Goal: Check status

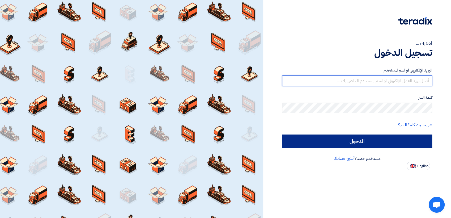
type input "[PERSON_NAME][EMAIL_ADDRESS][DOMAIN_NAME]"
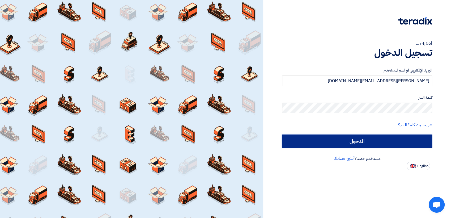
click at [364, 139] on input "الدخول" at bounding box center [357, 140] width 150 height 13
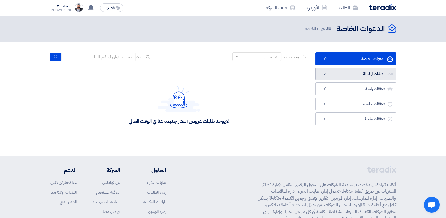
click at [345, 73] on link "الطلبات المقبولة الطلبات المقبولة 3" at bounding box center [356, 73] width 81 height 13
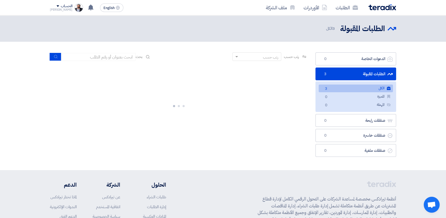
click at [333, 89] on link "الكل الكل 3" at bounding box center [356, 88] width 74 height 8
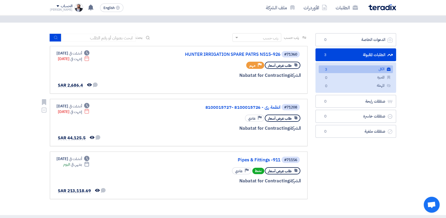
scroll to position [29, 0]
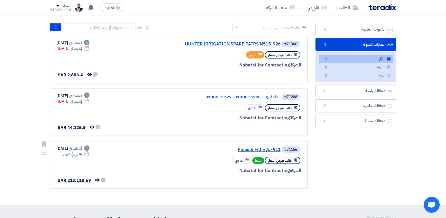
click at [258, 149] on link "Pipes & Fittings -911" at bounding box center [227, 149] width 106 height 5
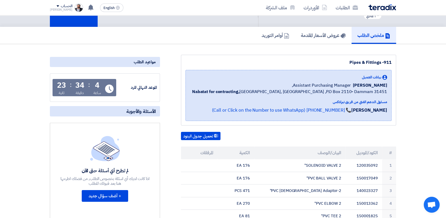
scroll to position [59, 0]
